Goal: Information Seeking & Learning: Understand process/instructions

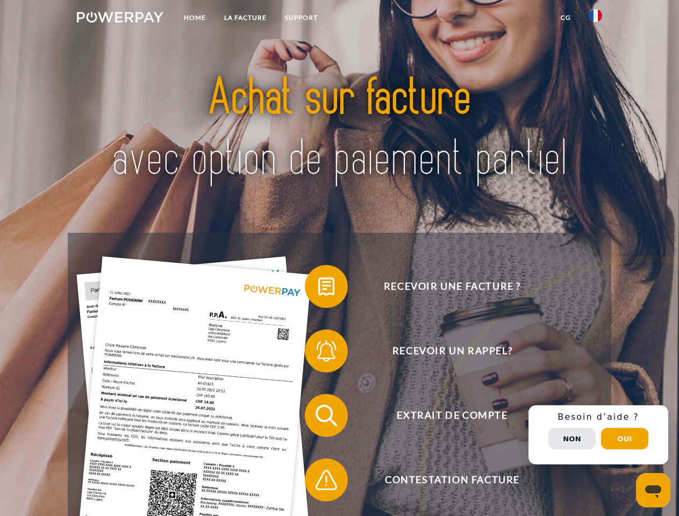
click at [120, 19] on img at bounding box center [120, 17] width 86 height 11
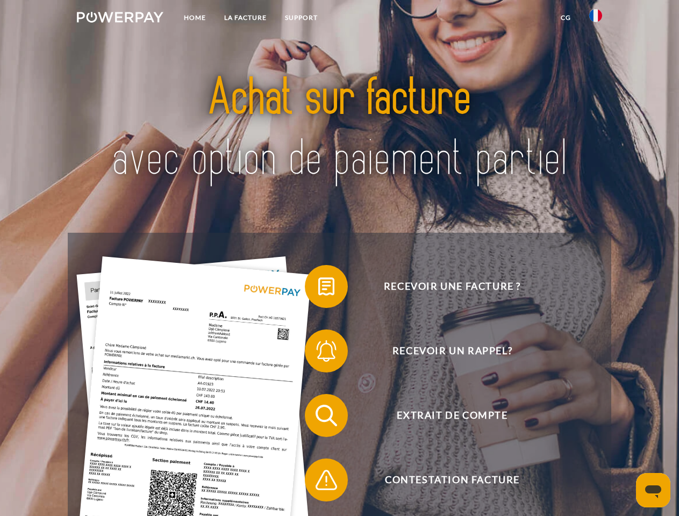
click at [595, 19] on img at bounding box center [595, 15] width 13 height 13
click at [565, 18] on link "CG" at bounding box center [565, 17] width 28 height 19
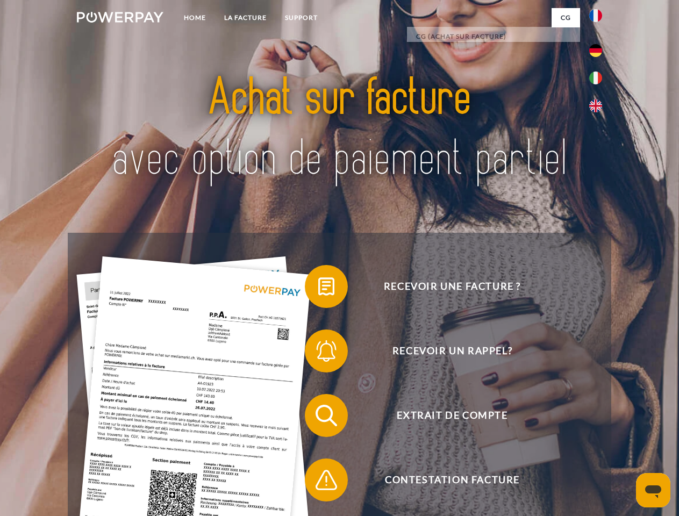
click at [318, 288] on span at bounding box center [310, 286] width 54 height 54
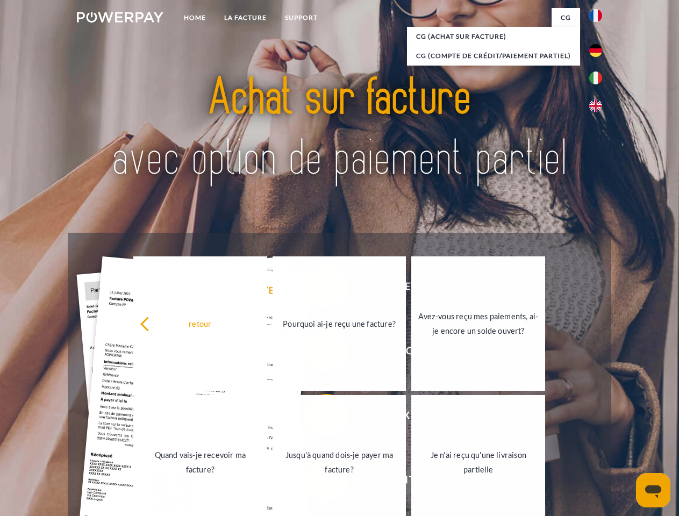
click at [318, 353] on div "retour Pourquoi ai-je reçu une facture? Avez-vous reçu mes paiements, ai-je enc…" at bounding box center [339, 392] width 434 height 277
click at [318, 417] on link "Jusqu'à quand dois-je payer ma facture?" at bounding box center [339, 462] width 134 height 134
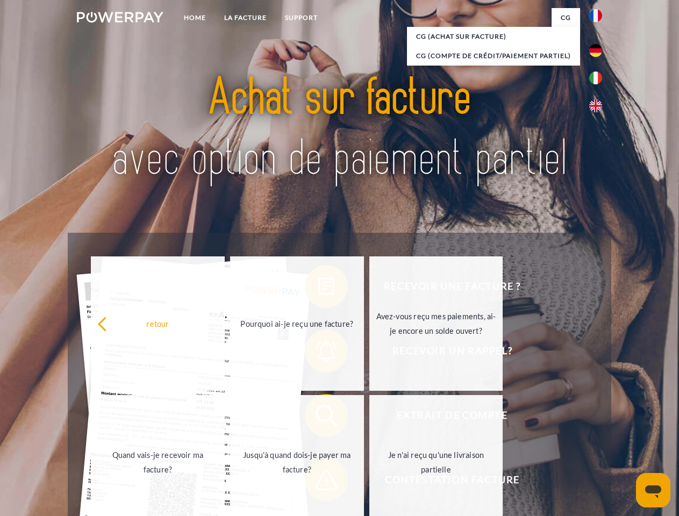
click at [318, 482] on span at bounding box center [310, 480] width 54 height 54
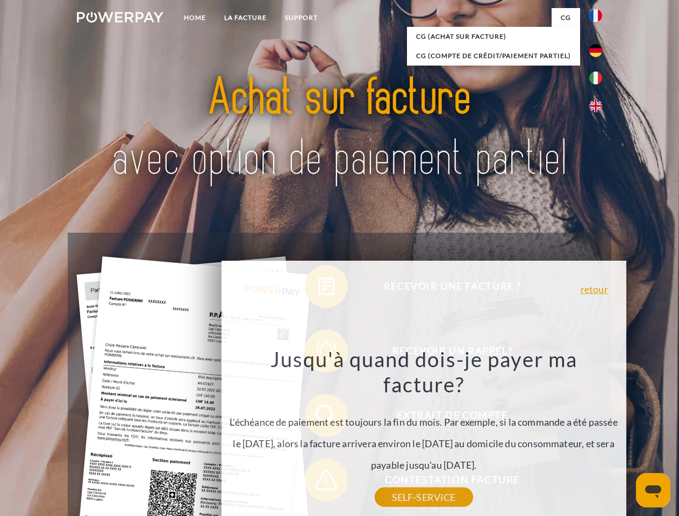
click at [598, 435] on div "Recevoir une facture ? Recevoir un rappel? Extrait de compte retour" at bounding box center [339, 448] width 543 height 430
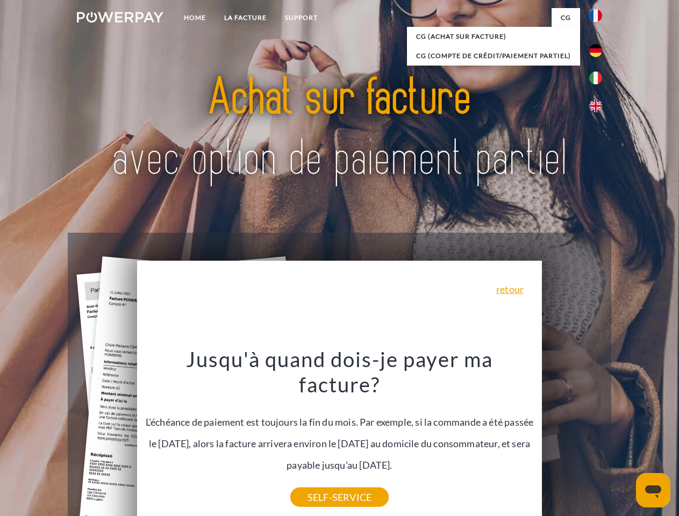
click at [572, 437] on span "Extrait de compte" at bounding box center [451, 415] width 263 height 43
click at [624, 438] on header "Home LA FACTURE Support" at bounding box center [339, 371] width 679 height 742
